Goal: Download file/media

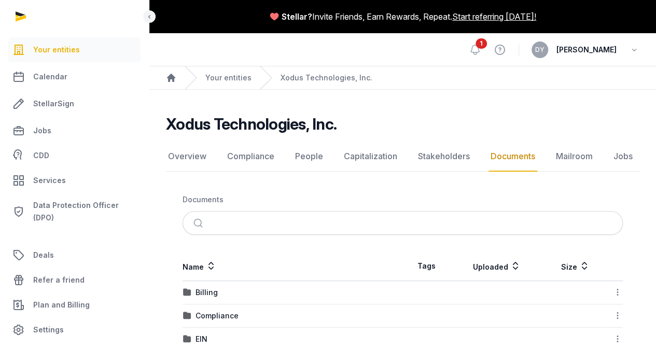
click at [442, 182] on div "Xodus Technologies, Inc. Documents Overview Compliance People Capitalization St…" at bounding box center [402, 291] width 506 height 353
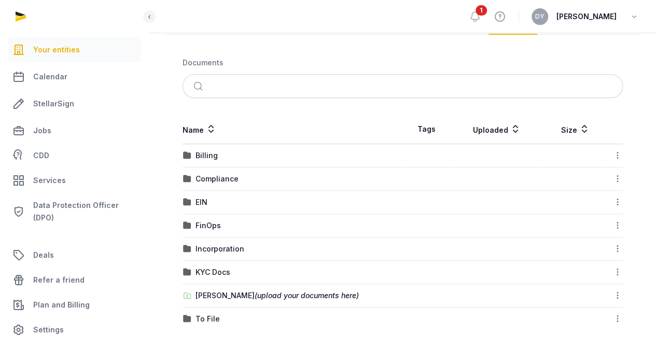
click at [240, 286] on td "[PERSON_NAME] (upload your documents here)" at bounding box center [292, 295] width 220 height 23
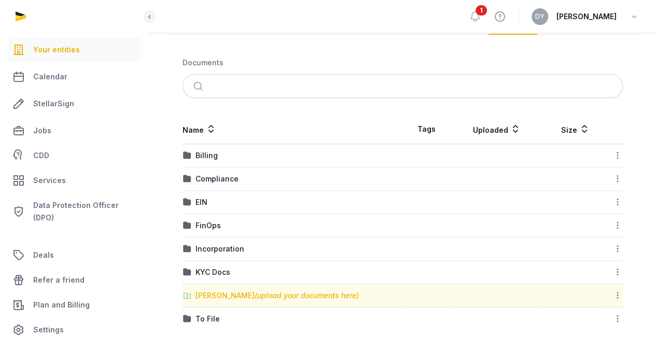
click at [240, 292] on div "[PERSON_NAME] (upload your documents here)" at bounding box center [276, 295] width 163 height 10
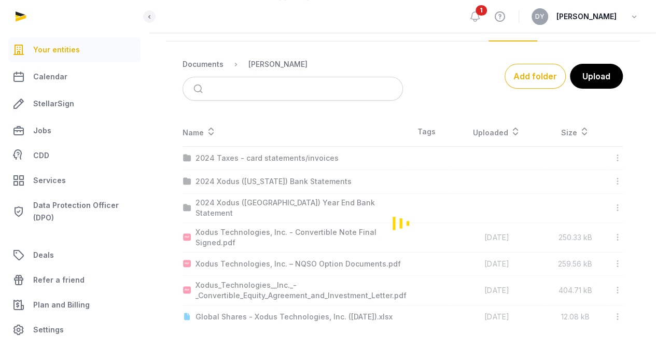
scroll to position [122, 0]
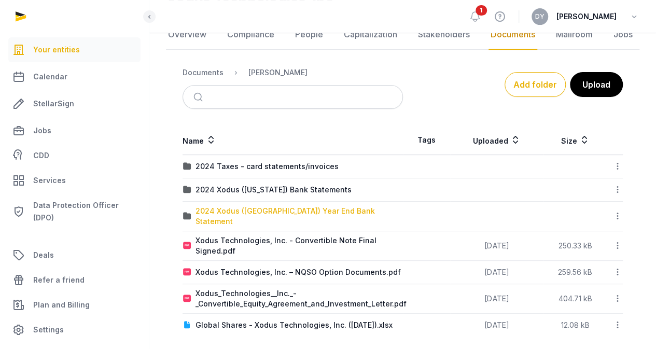
click at [271, 212] on div "2024 Xodus ([GEOGRAPHIC_DATA]) Year End Bank Statement" at bounding box center [298, 216] width 207 height 21
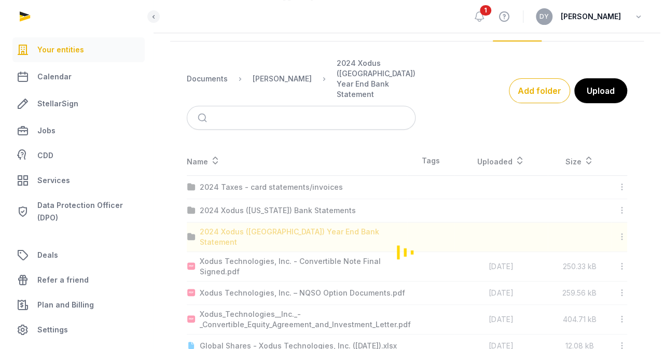
scroll to position [0, 0]
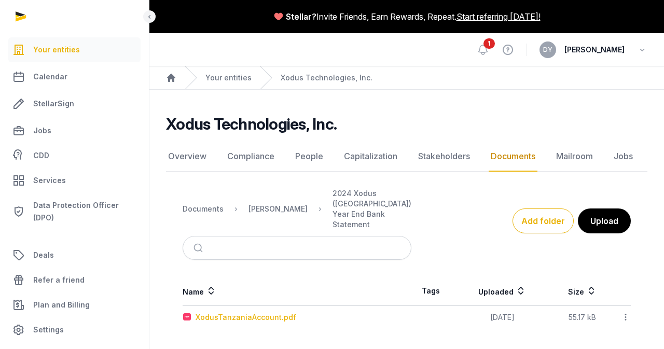
click at [271, 312] on div "XodusTanzaniaAccount.pdf" at bounding box center [245, 317] width 101 height 10
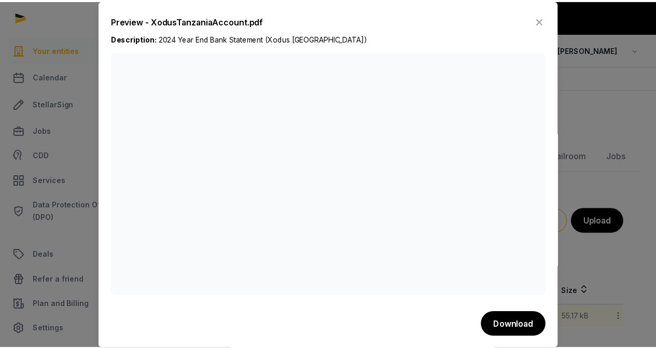
scroll to position [1, 0]
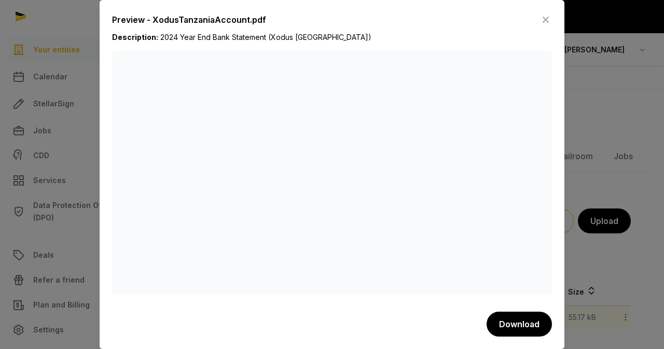
click at [539, 14] on icon at bounding box center [545, 19] width 12 height 17
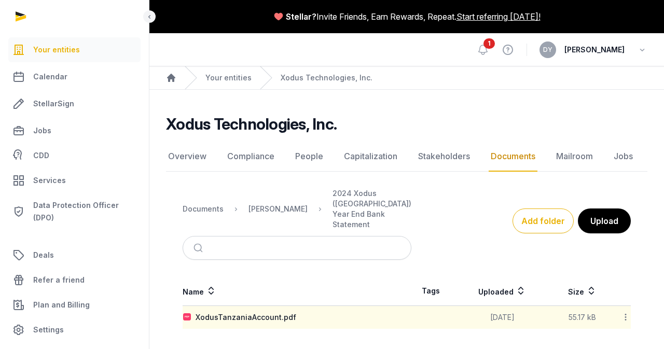
click at [622, 312] on icon at bounding box center [625, 317] width 9 height 11
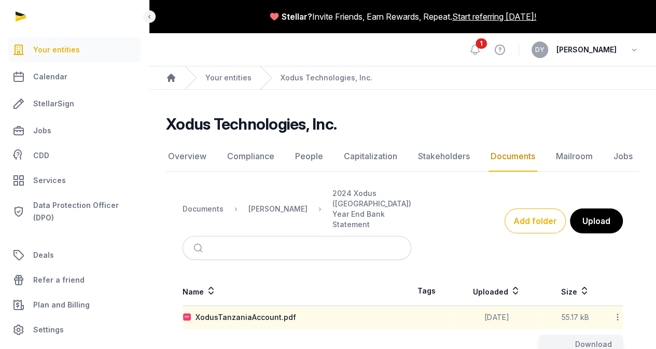
click at [591, 335] on div "Download" at bounding box center [580, 344] width 83 height 19
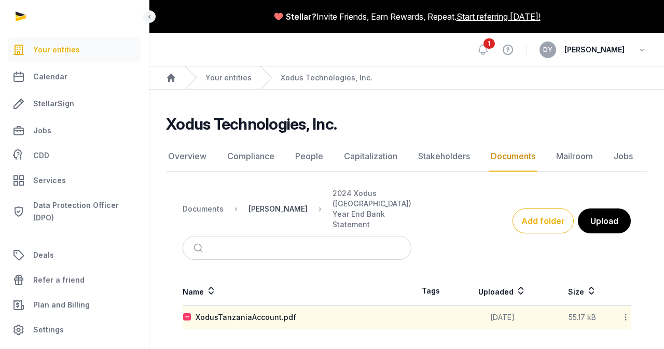
click at [262, 204] on div "[PERSON_NAME]" at bounding box center [277, 209] width 59 height 10
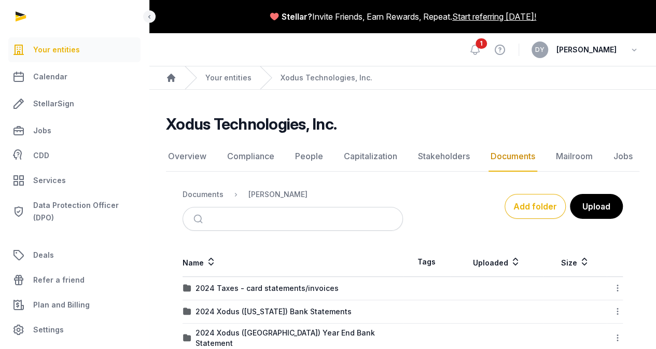
scroll to position [52, 0]
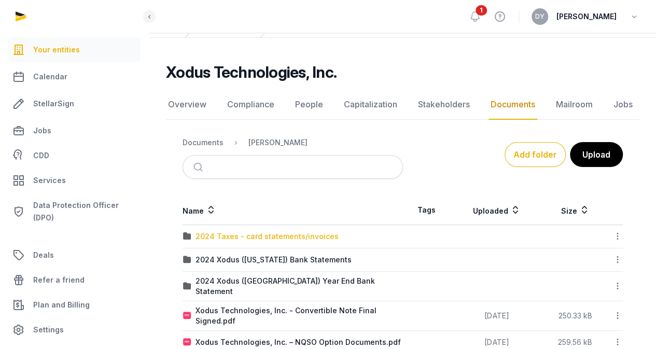
click at [304, 237] on div "2024 Taxes - card statements/invoices" at bounding box center [266, 236] width 143 height 10
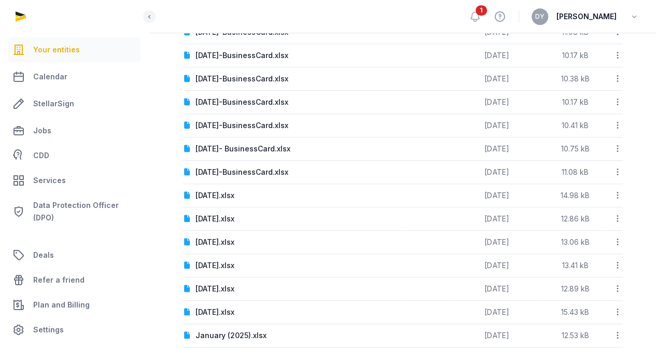
scroll to position [534, 0]
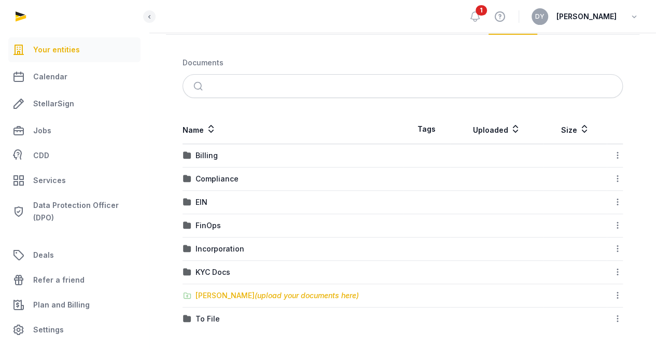
click at [232, 292] on div "[PERSON_NAME] (upload your documents here)" at bounding box center [276, 295] width 163 height 10
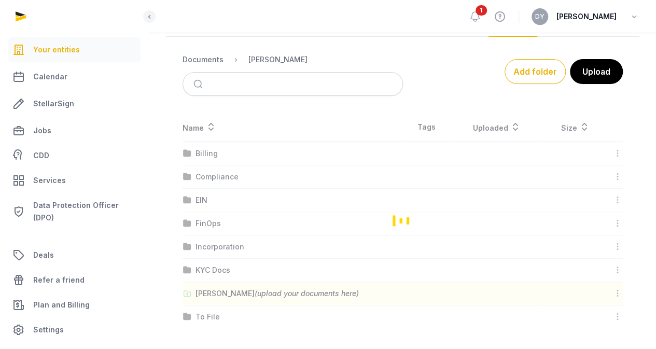
scroll to position [122, 0]
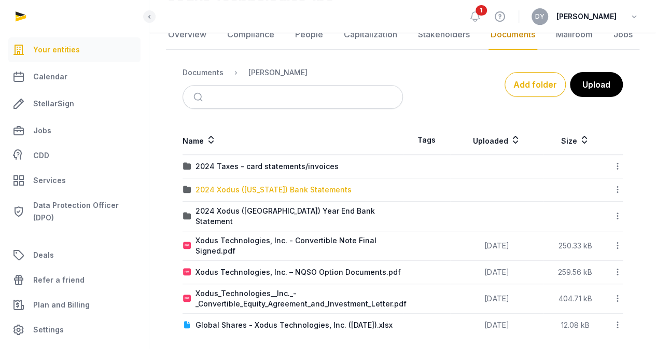
click at [273, 191] on div "2024 Xodus ([US_STATE]) Bank Statements" at bounding box center [273, 190] width 156 height 10
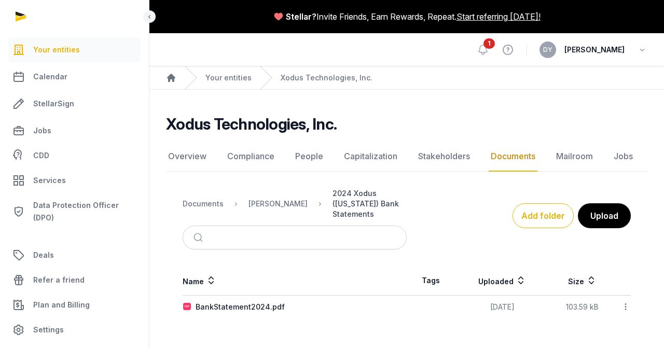
click at [368, 188] on div "2024 Xodus ([US_STATE]) Bank Statements" at bounding box center [369, 203] width 74 height 31
click at [259, 199] on div "[PERSON_NAME]" at bounding box center [277, 204] width 59 height 10
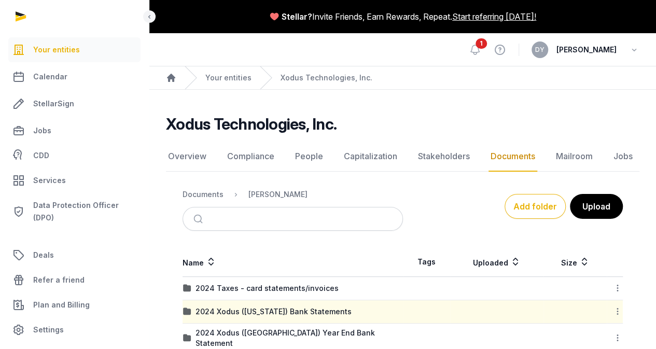
scroll to position [52, 0]
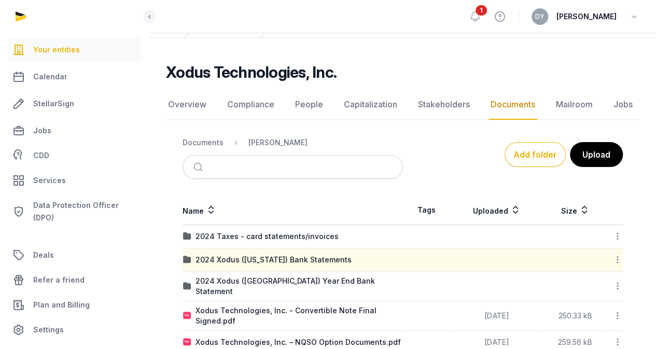
click at [614, 236] on icon at bounding box center [617, 236] width 9 height 11
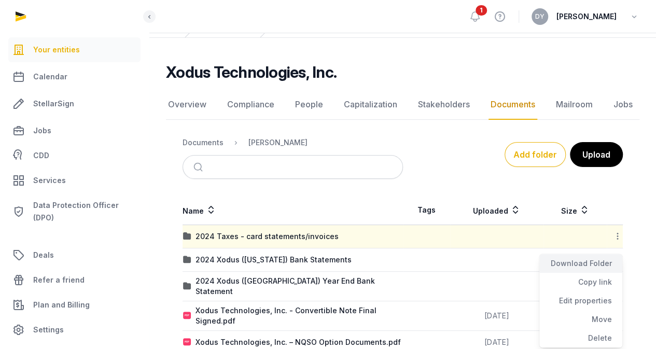
click at [599, 264] on div "Download Folder" at bounding box center [580, 263] width 83 height 19
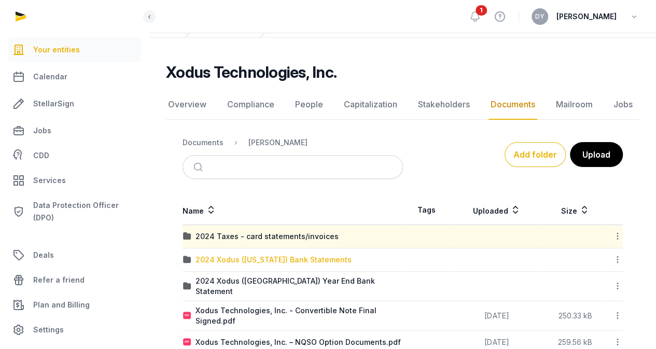
click at [278, 259] on div "2024 Xodus ([US_STATE]) Bank Statements" at bounding box center [273, 260] width 156 height 10
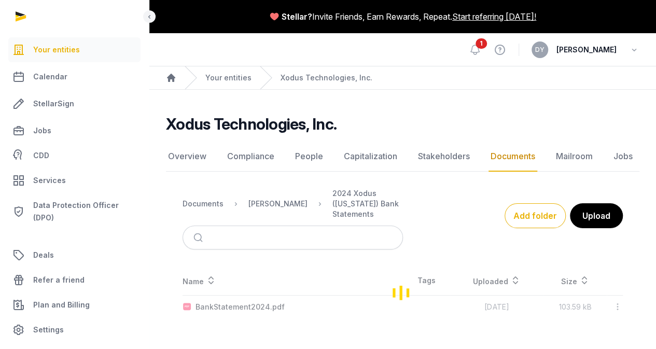
scroll to position [0, 0]
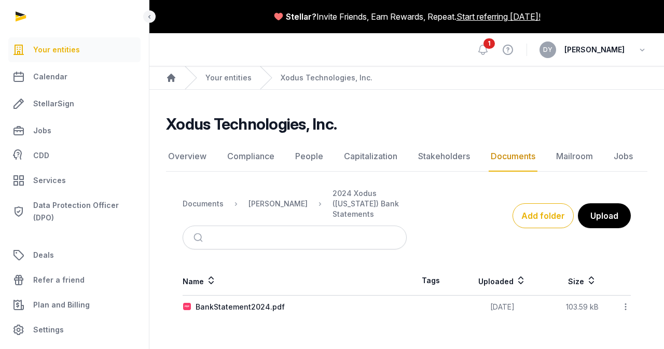
click at [628, 301] on icon at bounding box center [625, 306] width 9 height 11
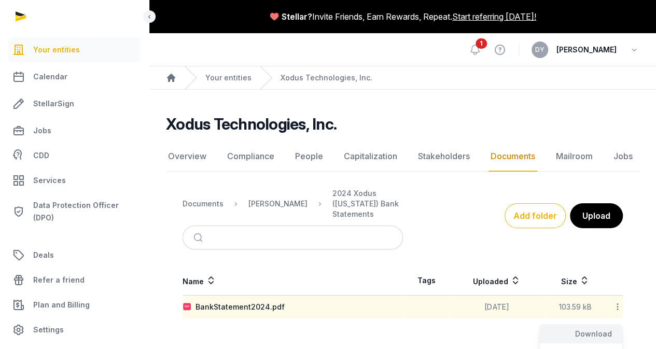
click at [591, 325] on div "Download" at bounding box center [580, 334] width 83 height 19
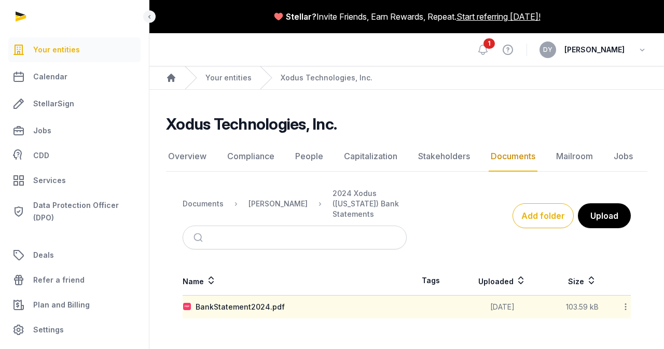
click at [525, 153] on link "Documents" at bounding box center [512, 157] width 49 height 30
click at [259, 199] on div "[PERSON_NAME]" at bounding box center [277, 204] width 59 height 10
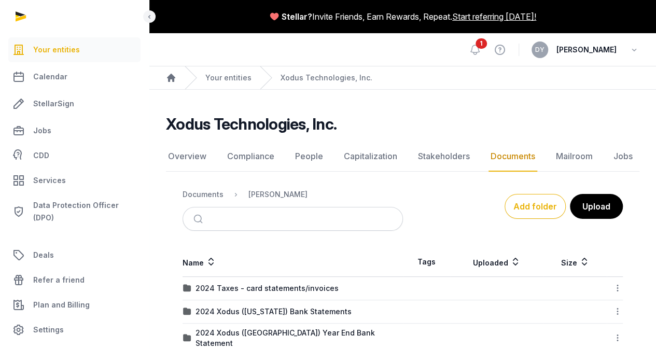
scroll to position [122, 0]
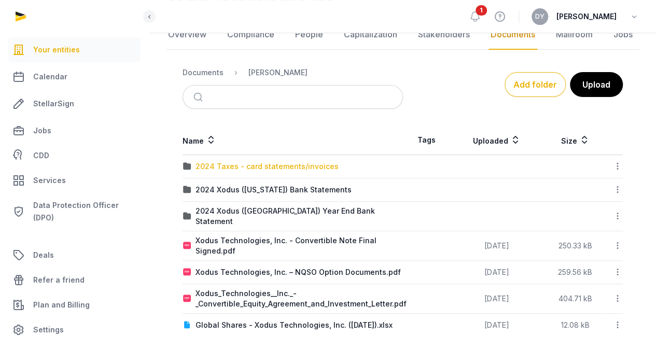
click at [294, 161] on div "2024 Taxes - card statements/invoices" at bounding box center [266, 166] width 143 height 10
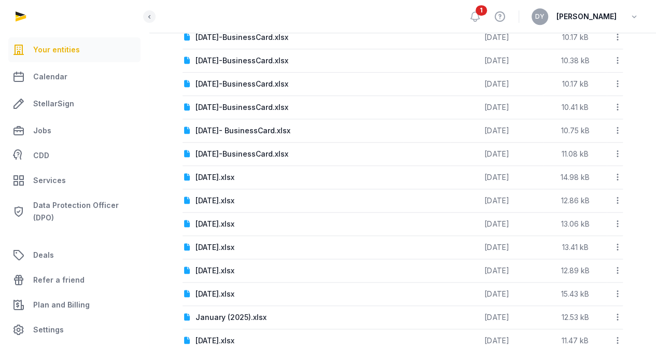
scroll to position [534, 0]
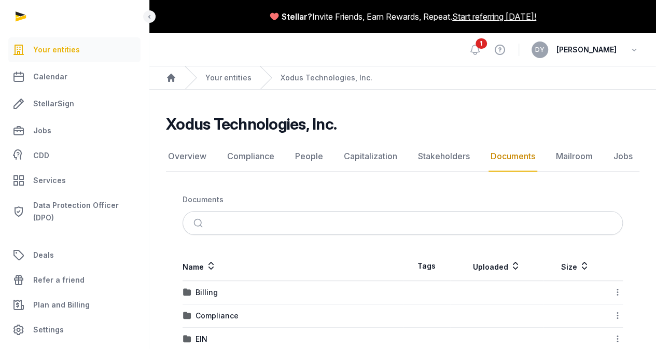
click at [492, 151] on link "Documents" at bounding box center [512, 157] width 49 height 30
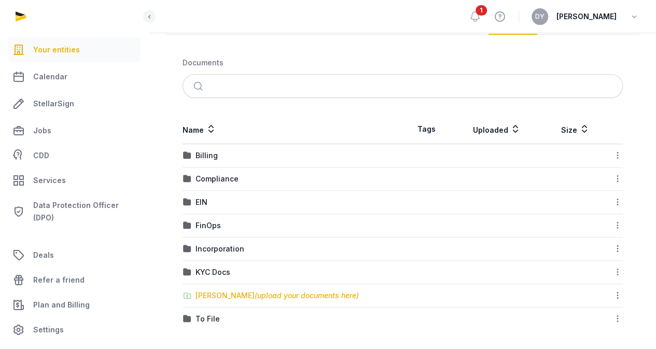
click at [232, 293] on div "[PERSON_NAME] (upload your documents here)" at bounding box center [276, 295] width 163 height 10
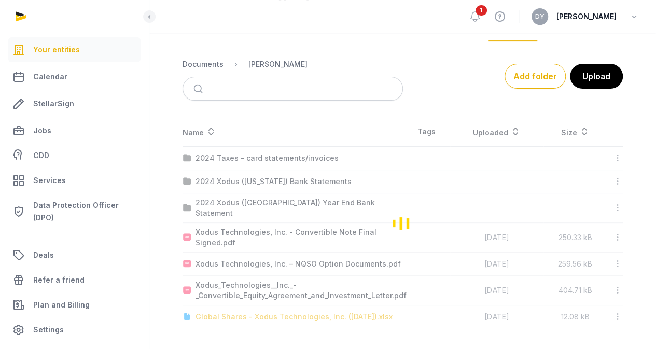
scroll to position [122, 0]
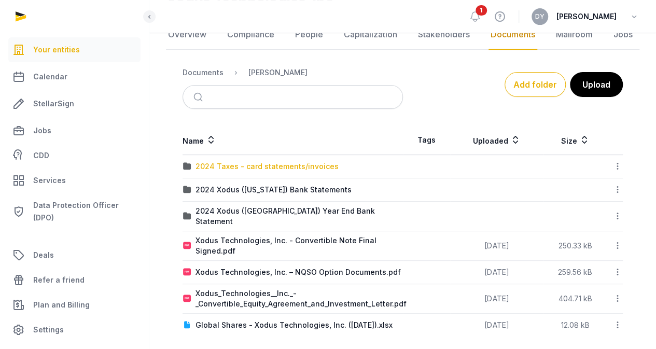
click at [281, 168] on div "2024 Taxes - card statements/invoices" at bounding box center [266, 166] width 143 height 10
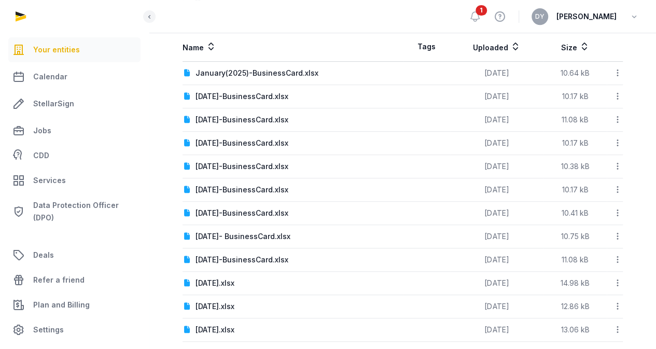
scroll to position [0, 0]
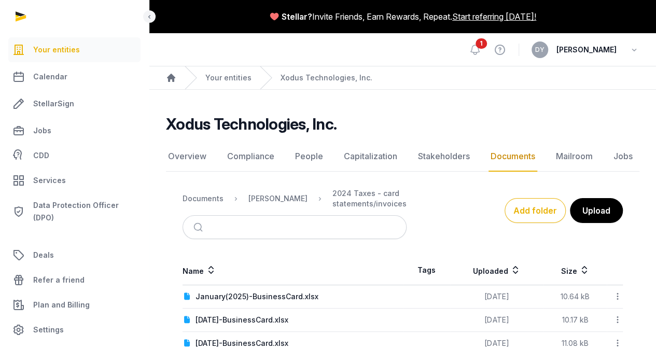
click at [511, 156] on link "Documents" at bounding box center [512, 157] width 49 height 30
click at [260, 204] on div "[PERSON_NAME]" at bounding box center [277, 198] width 59 height 10
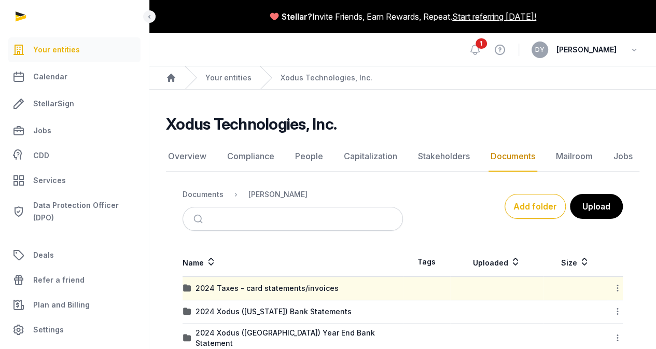
scroll to position [122, 0]
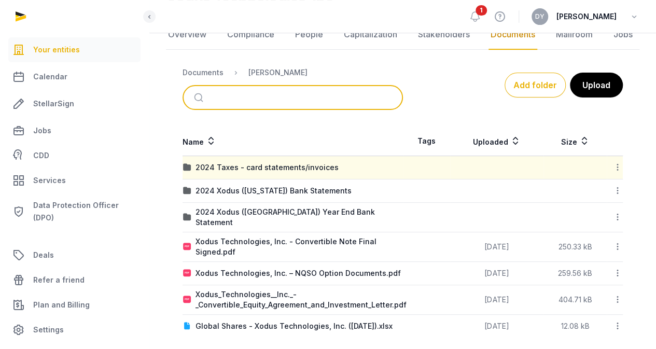
click at [265, 89] on input "search" at bounding box center [305, 97] width 186 height 23
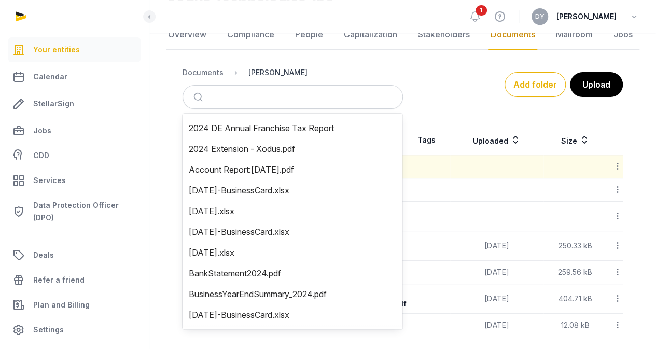
click at [253, 72] on div "[PERSON_NAME]" at bounding box center [277, 72] width 59 height 10
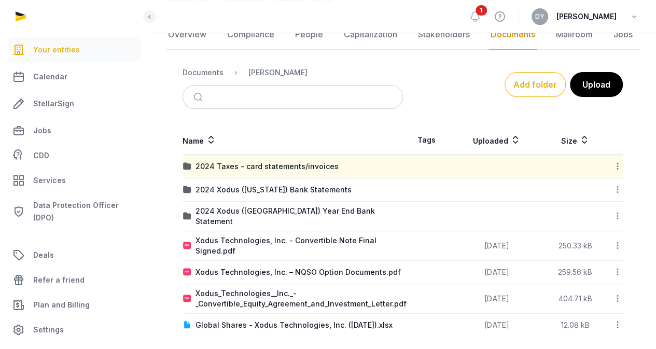
click at [500, 39] on link "Documents" at bounding box center [512, 35] width 49 height 30
click at [275, 75] on div "[PERSON_NAME]" at bounding box center [277, 72] width 59 height 10
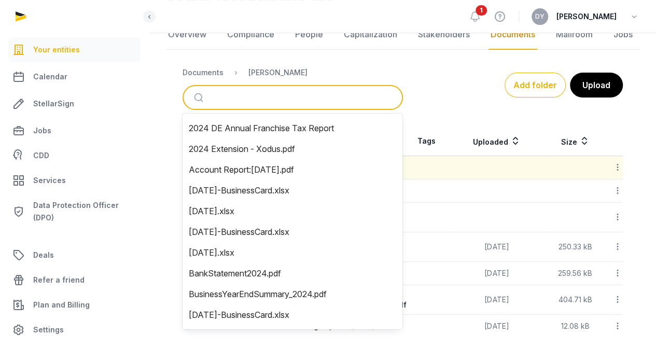
click at [240, 92] on input "search" at bounding box center [305, 97] width 186 height 23
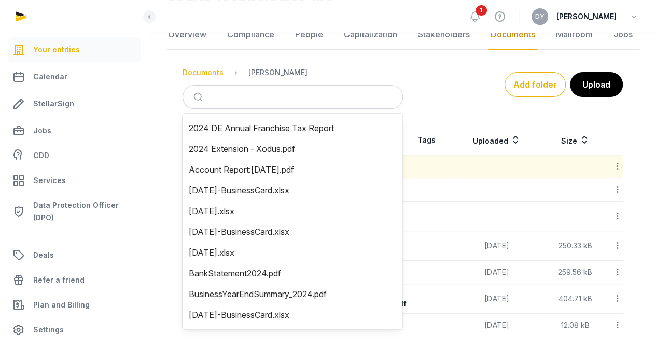
click at [208, 74] on div "Documents" at bounding box center [202, 72] width 41 height 10
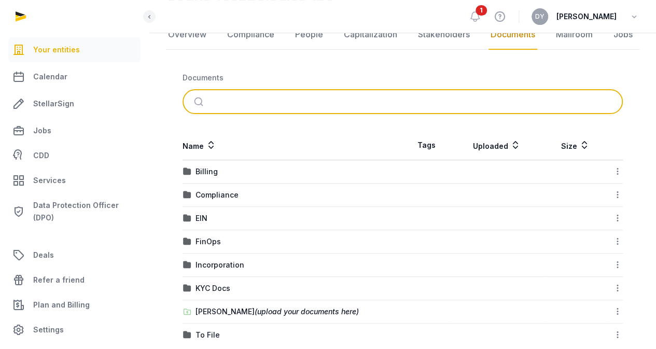
click at [273, 104] on input "search" at bounding box center [414, 101] width 405 height 23
type input "**********"
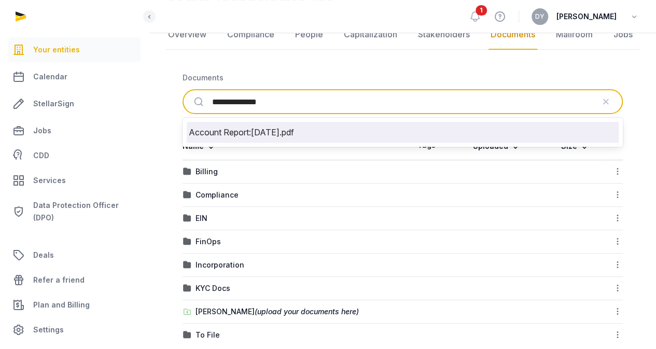
click at [269, 134] on li "Account Report:Dec2024.pdf" at bounding box center [403, 132] width 432 height 21
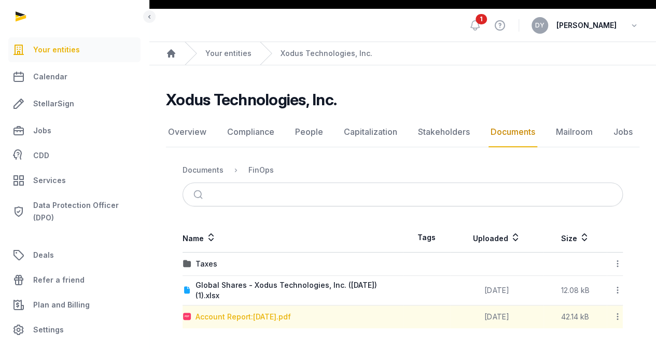
scroll to position [23, 0]
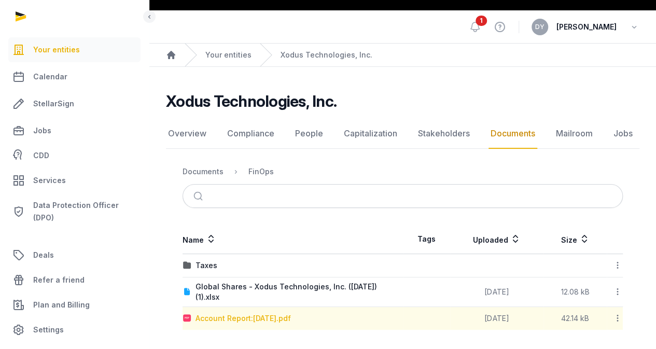
click at [264, 320] on div "Account Report:Dec2024.pdf" at bounding box center [242, 318] width 95 height 10
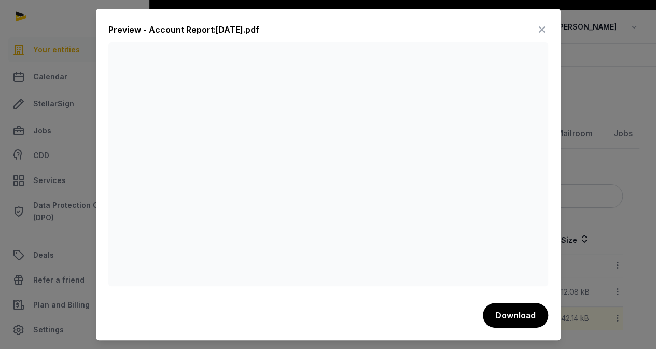
scroll to position [0, 0]
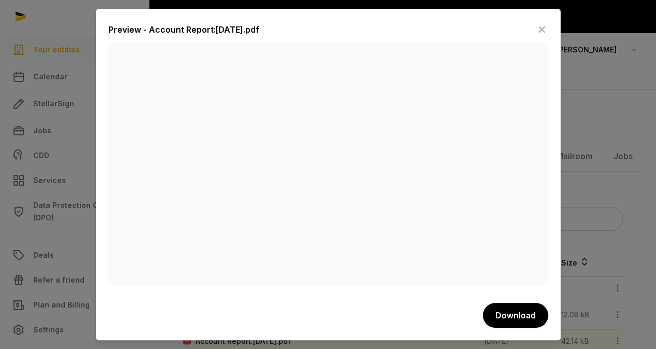
click at [543, 30] on icon at bounding box center [542, 29] width 12 height 17
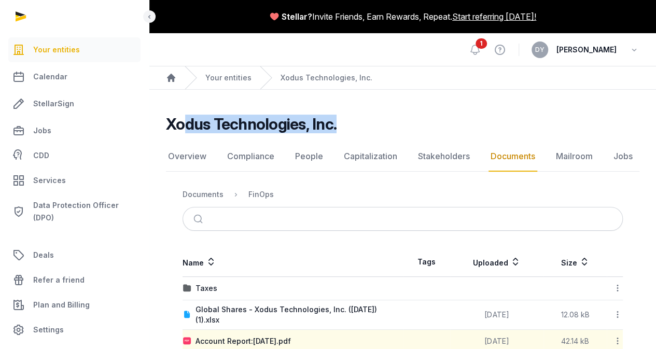
drag, startPoint x: 337, startPoint y: 131, endPoint x: 185, endPoint y: 123, distance: 152.1
click at [185, 123] on div "Xodus Technologies, Inc." at bounding box center [398, 124] width 465 height 19
